Goal: Find specific page/section

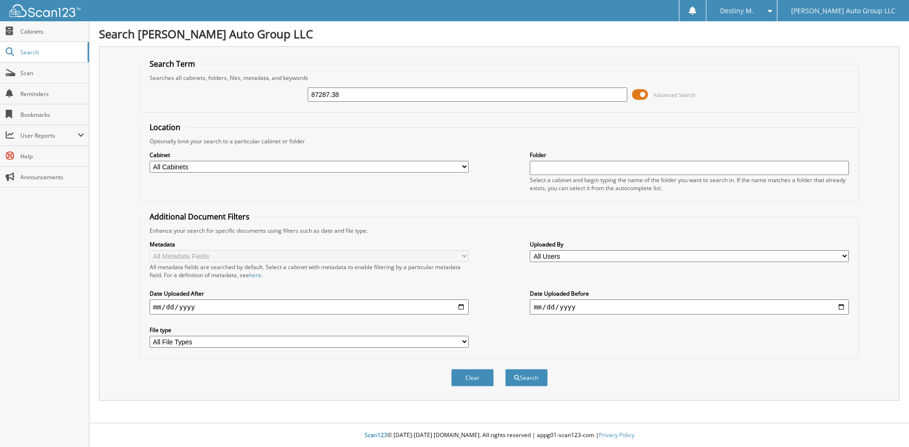
type input "87287.38"
click at [505, 369] on button "Search" at bounding box center [526, 378] width 43 height 18
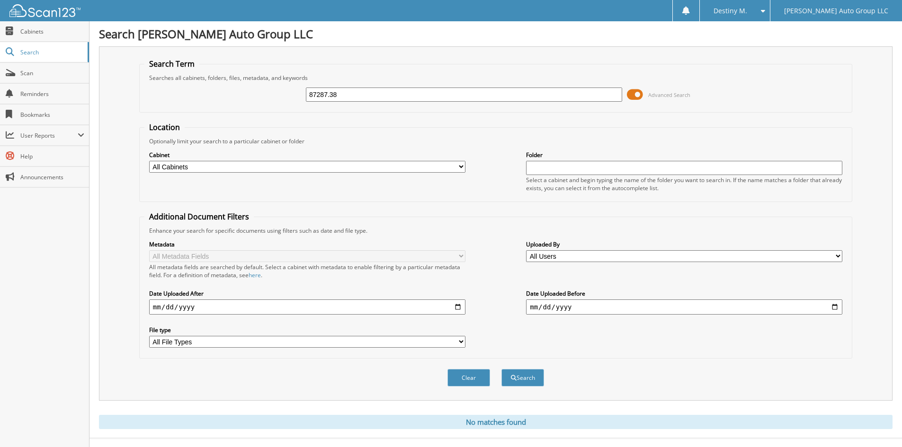
click at [632, 94] on span at bounding box center [635, 95] width 16 height 14
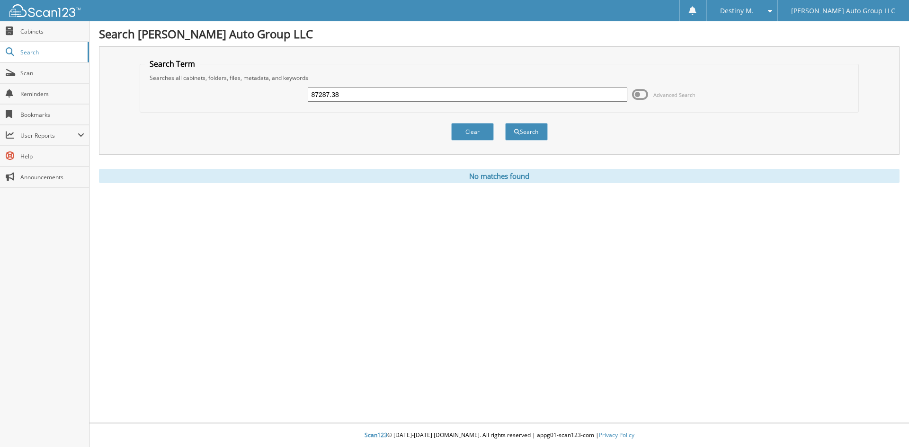
click at [319, 96] on input "87287.38" at bounding box center [467, 95] width 319 height 14
type input "87,287.38"
click at [505, 123] on button "Search" at bounding box center [526, 132] width 43 height 18
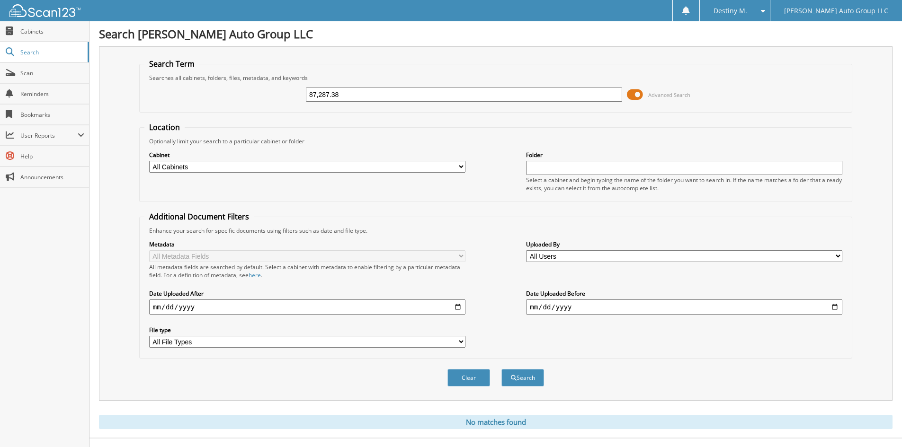
click at [747, 12] on span "Destiny M." at bounding box center [730, 11] width 34 height 6
click at [577, 91] on input "87,287.38" at bounding box center [464, 95] width 316 height 14
click at [501, 369] on button "Search" at bounding box center [522, 378] width 43 height 18
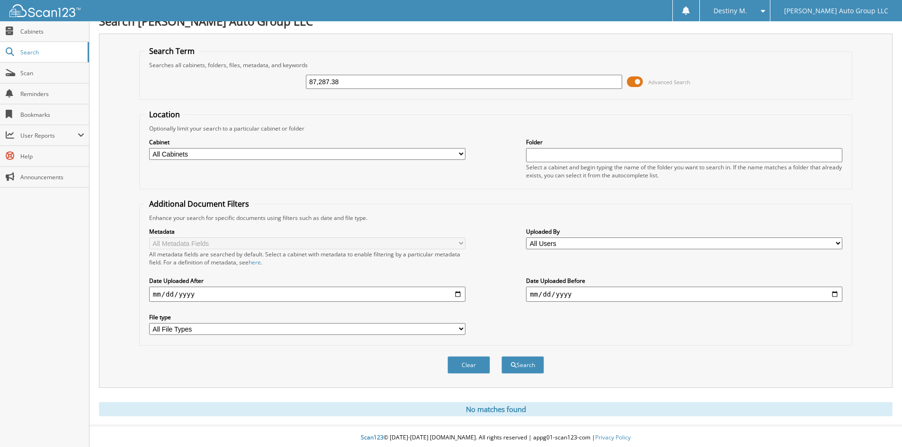
scroll to position [16, 0]
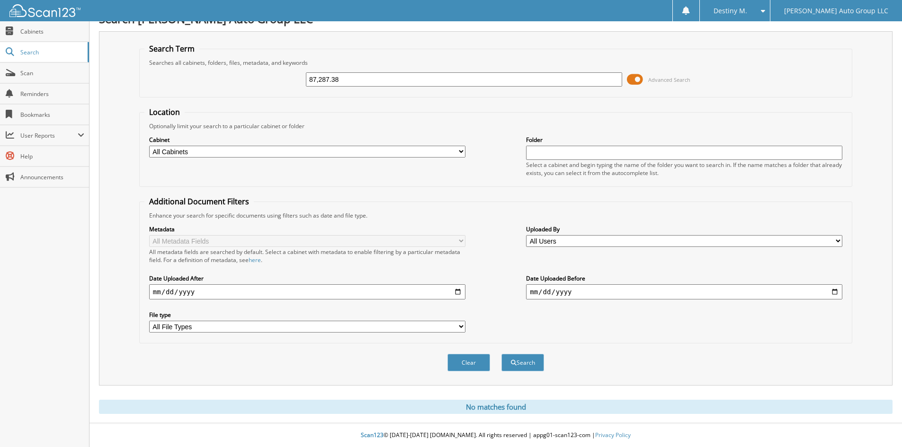
click at [747, 13] on span "Destiny M." at bounding box center [730, 11] width 34 height 6
click at [760, 49] on link "Logout" at bounding box center [735, 46] width 70 height 17
